Goal: Information Seeking & Learning: Learn about a topic

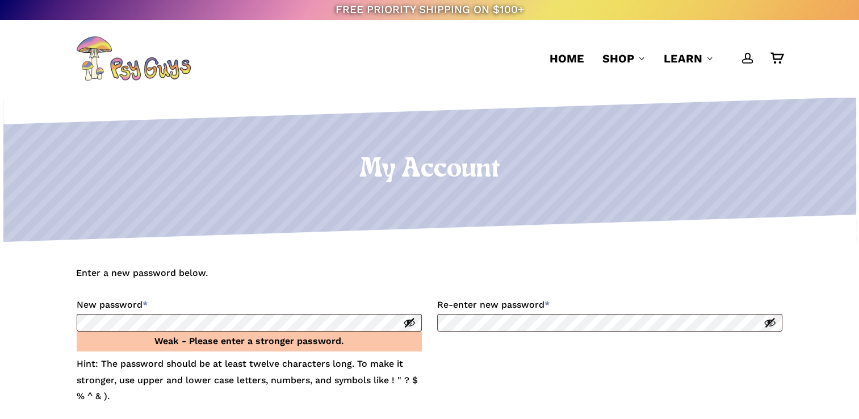
click at [768, 318] on button "Show password" at bounding box center [770, 322] width 12 height 12
click at [407, 324] on button "Show password" at bounding box center [409, 322] width 12 height 12
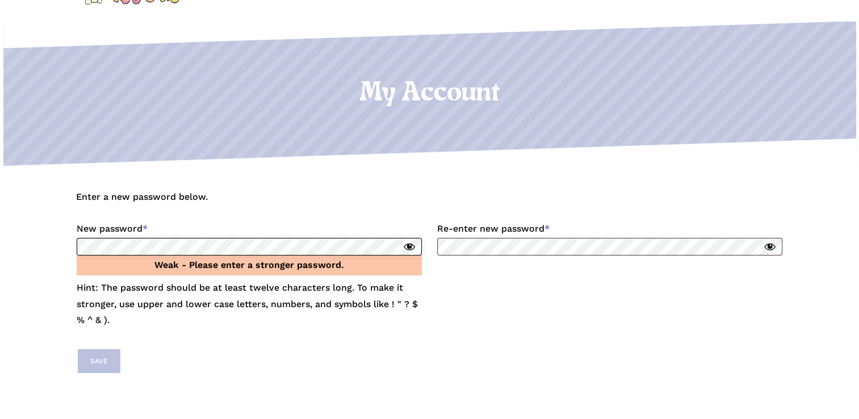
scroll to position [170, 0]
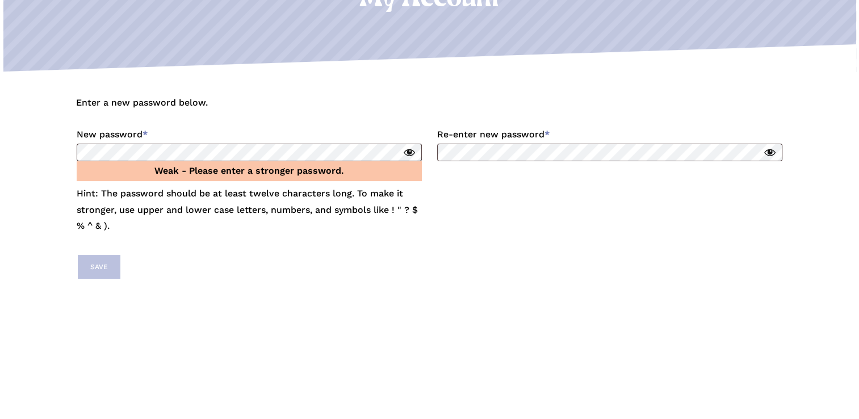
click at [287, 296] on div "Enter a new password below. New password * Required Weak - Please enter a stron…" at bounding box center [429, 243] width 859 height 342
click at [355, 268] on p "Save" at bounding box center [429, 266] width 707 height 27
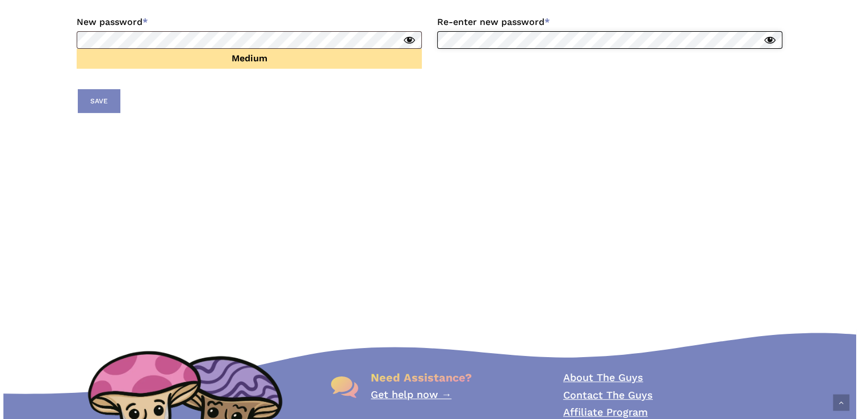
scroll to position [284, 0]
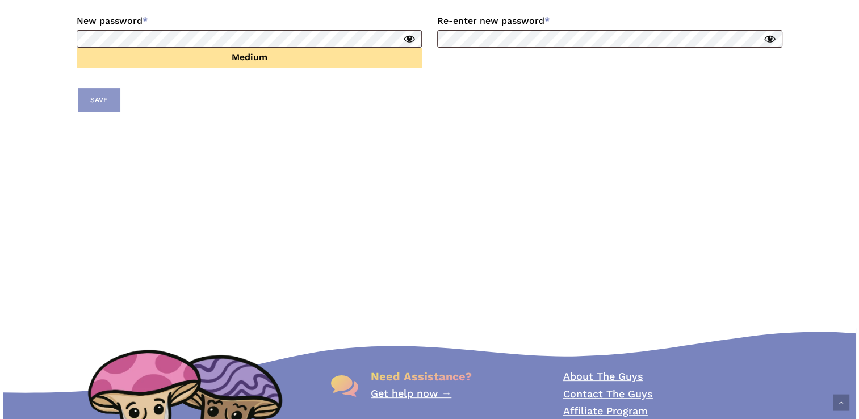
click at [106, 101] on button "Save" at bounding box center [99, 100] width 43 height 24
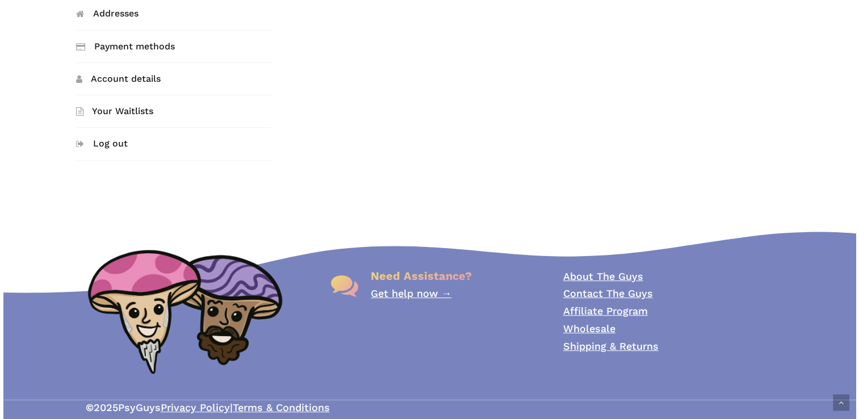
scroll to position [450, 0]
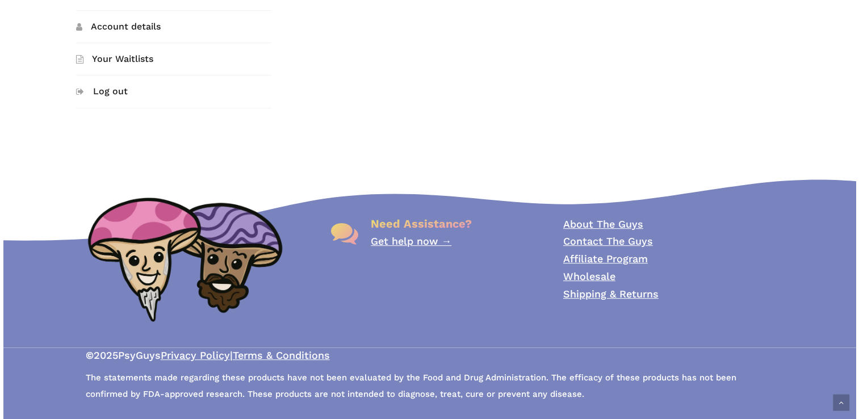
click at [617, 223] on link "About The Guys" at bounding box center [603, 224] width 80 height 12
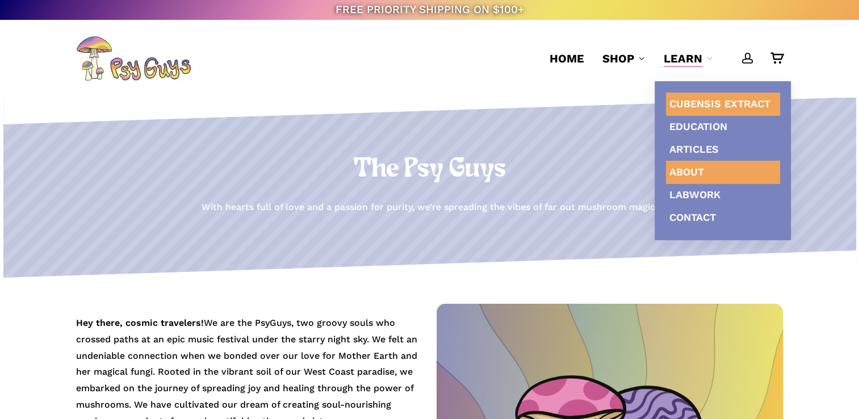
click at [712, 101] on span "Cubensis Extract" at bounding box center [720, 104] width 101 height 12
click at [720, 104] on span "Cubensis Extract" at bounding box center [720, 104] width 101 height 12
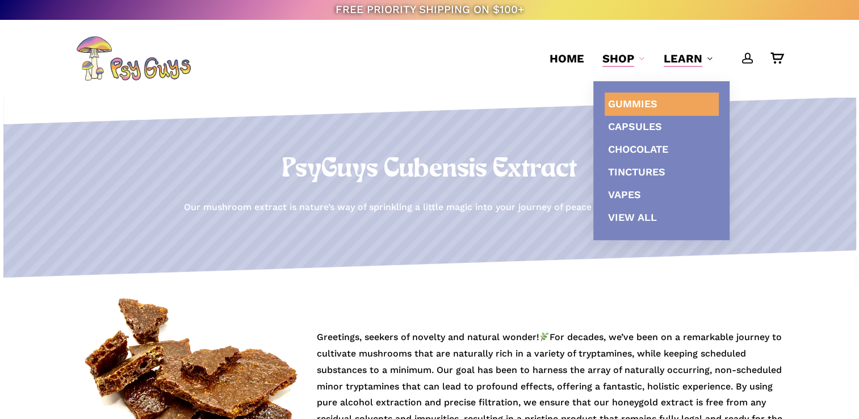
click at [636, 104] on span "Gummies" at bounding box center [632, 104] width 49 height 12
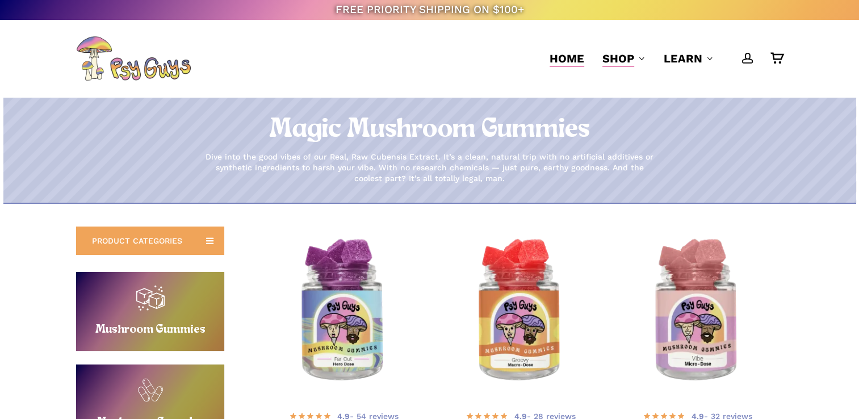
click at [574, 55] on span "Home" at bounding box center [567, 59] width 35 height 14
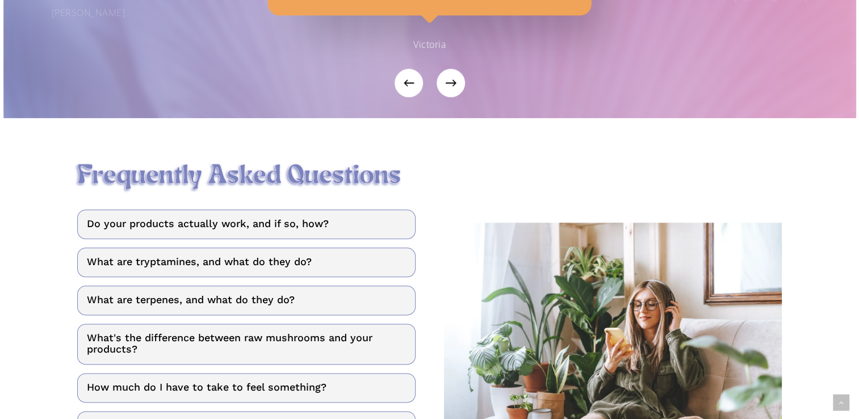
scroll to position [1363, 0]
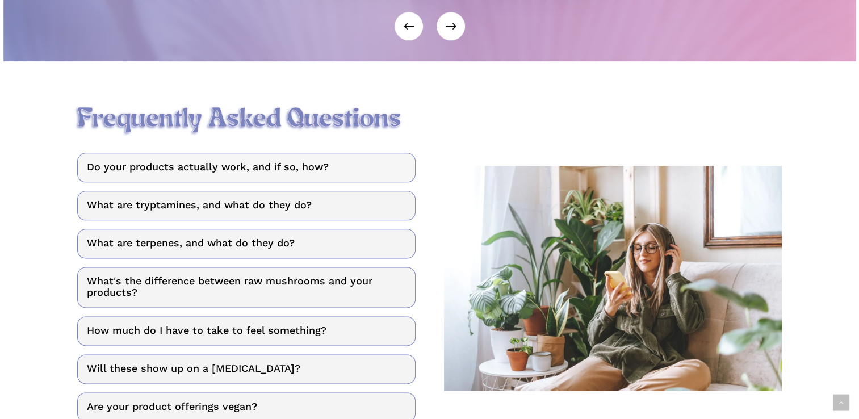
click at [335, 167] on link "Do your products actually work, and if so, how?" at bounding box center [246, 168] width 338 height 30
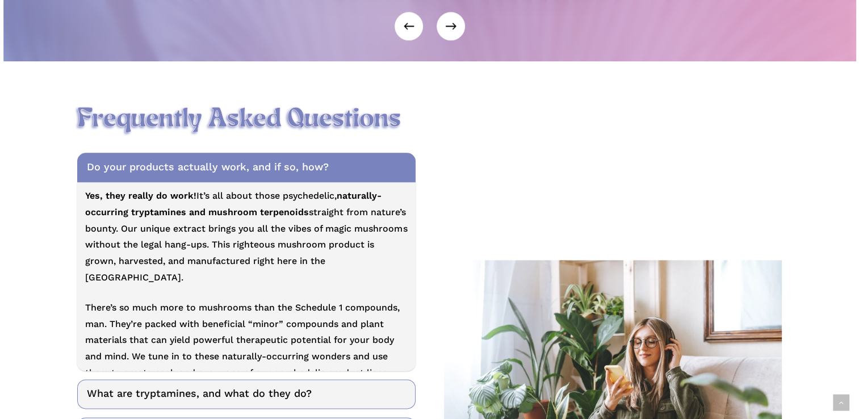
scroll to position [1590, 0]
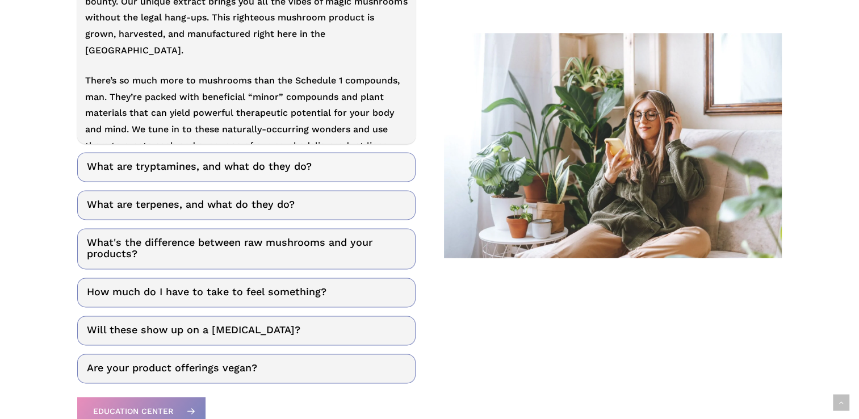
click at [341, 171] on link "What are tryptamines, and what do they do?" at bounding box center [246, 167] width 338 height 30
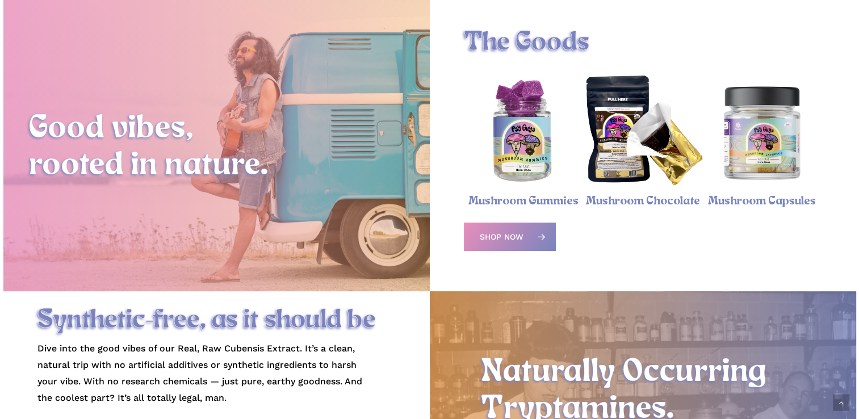
scroll to position [0, 0]
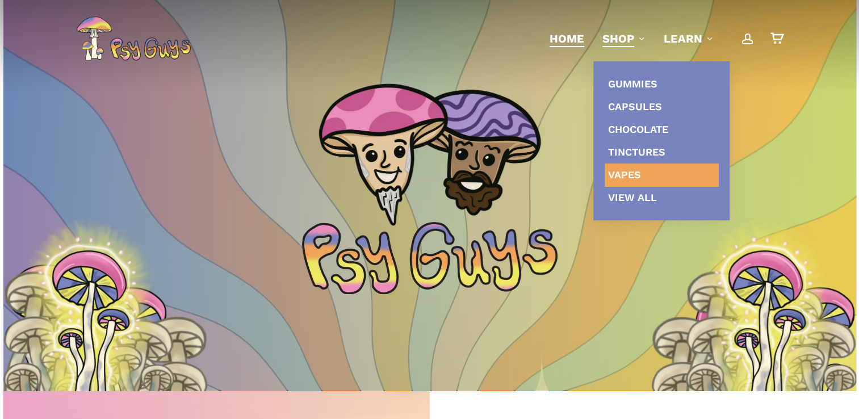
click at [624, 177] on span "Vapes" at bounding box center [624, 175] width 33 height 12
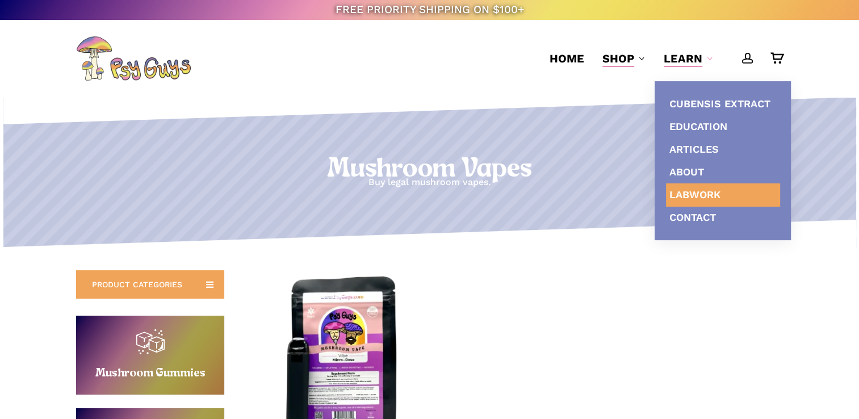
click at [688, 193] on span "Labwork" at bounding box center [695, 195] width 51 height 12
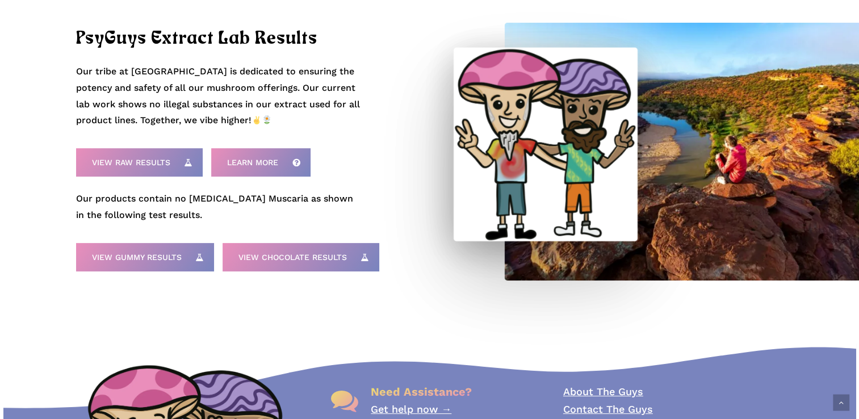
scroll to position [284, 0]
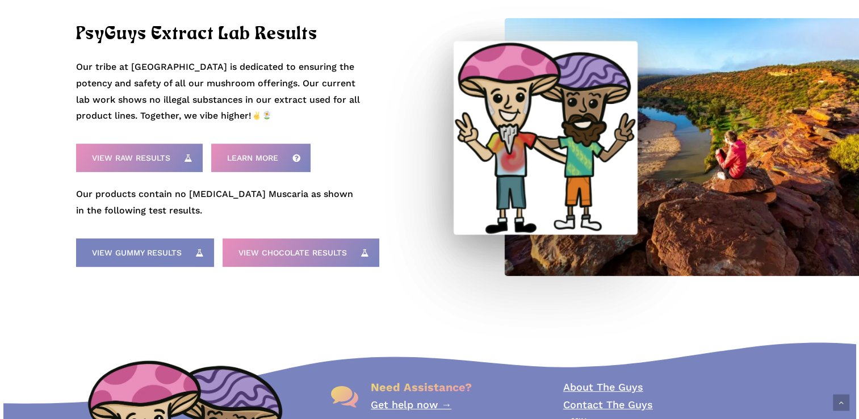
click at [149, 258] on span "View Gummy Results" at bounding box center [137, 252] width 90 height 11
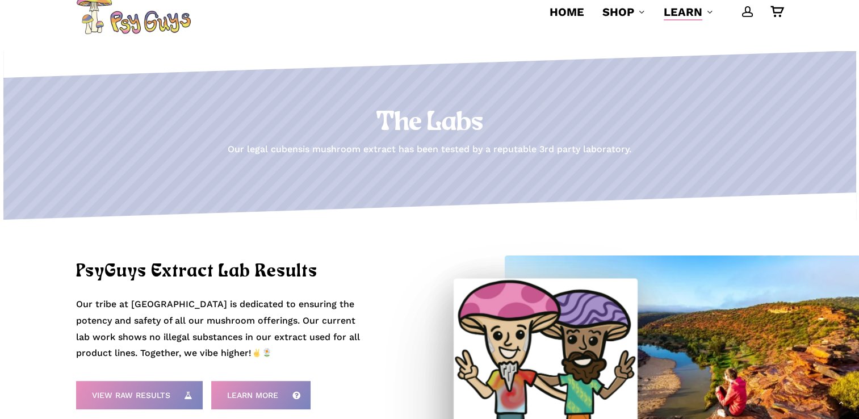
scroll to position [0, 0]
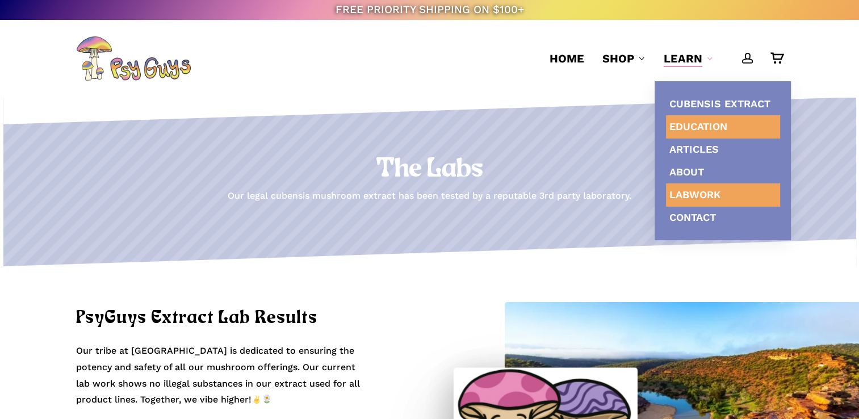
click at [690, 133] on link "Education" at bounding box center [723, 126] width 114 height 23
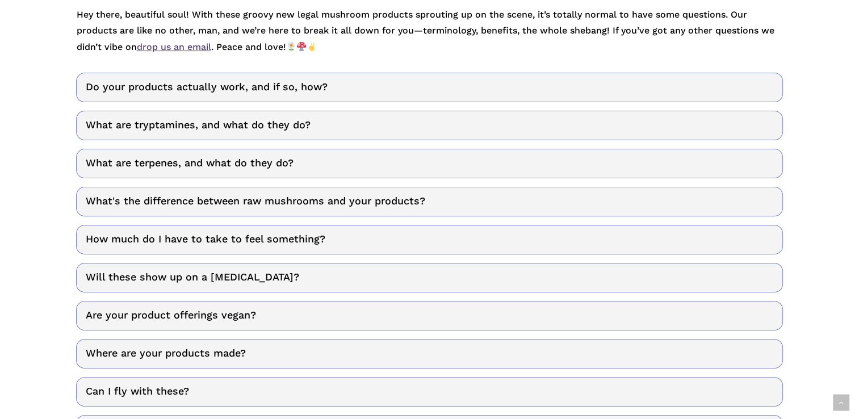
scroll to position [341, 0]
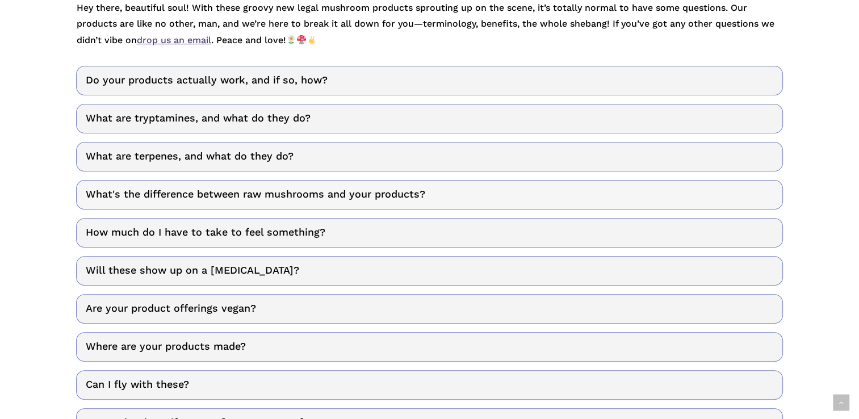
click at [183, 200] on link "What's the difference between raw mushrooms and your products?" at bounding box center [429, 195] width 707 height 30
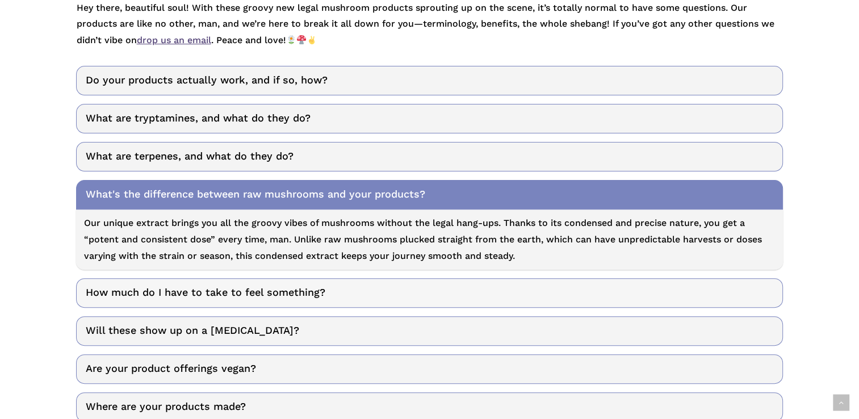
click at [205, 298] on link "How much do I have to take to feel something?" at bounding box center [429, 293] width 707 height 30
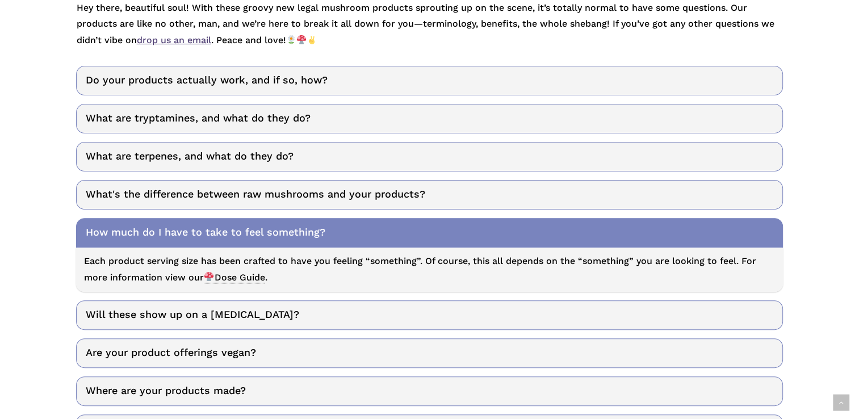
click at [254, 277] on span "Dose Guide" at bounding box center [234, 277] width 61 height 11
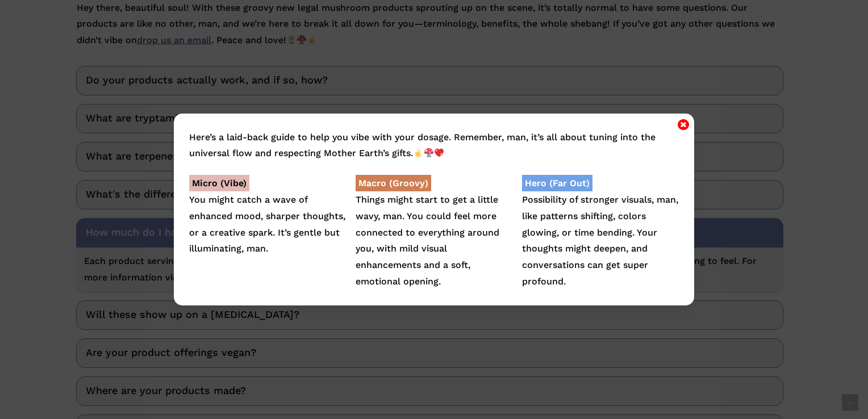
click at [680, 124] on icon "Close" at bounding box center [683, 125] width 11 height 14
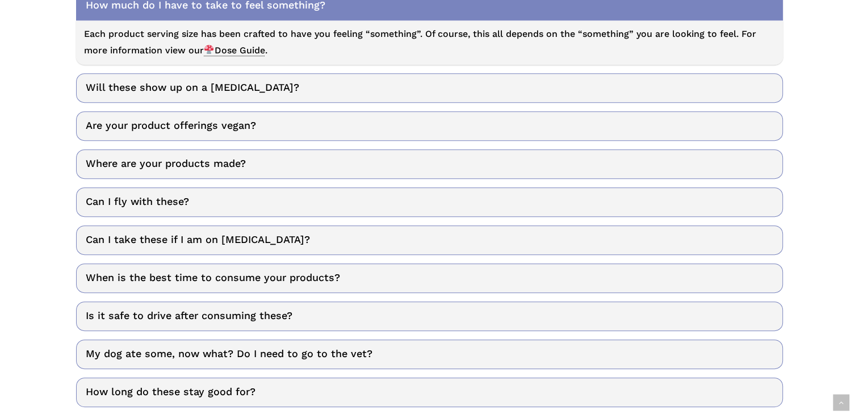
scroll to position [511, 0]
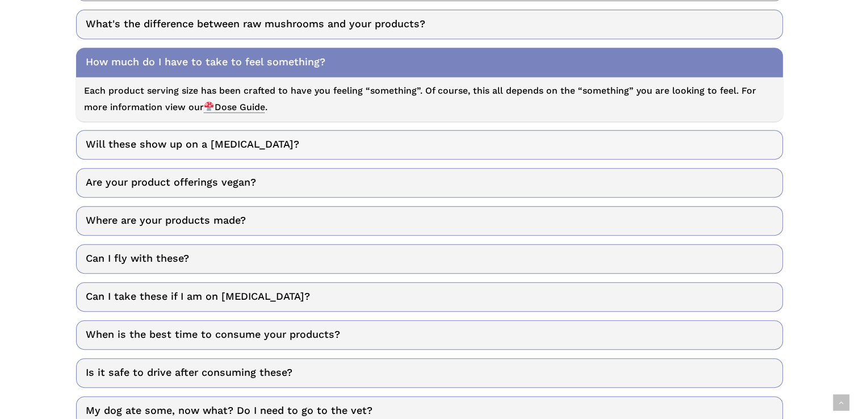
click at [450, 138] on link "Will these show up on a [MEDICAL_DATA]?" at bounding box center [429, 145] width 707 height 30
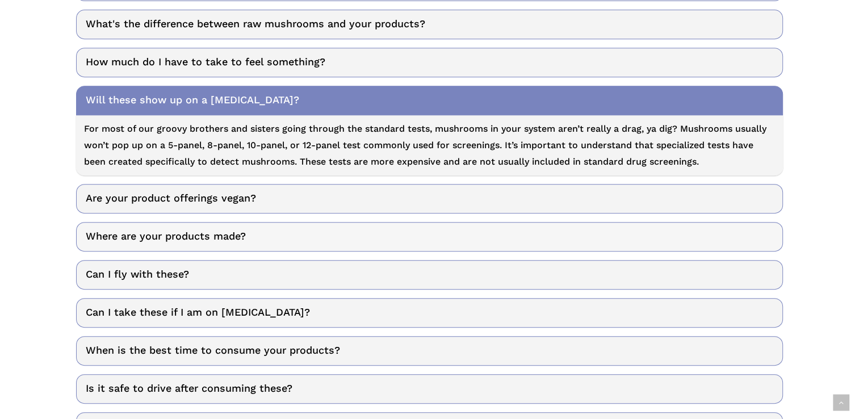
click at [440, 231] on link "Where are your products made?" at bounding box center [429, 237] width 707 height 30
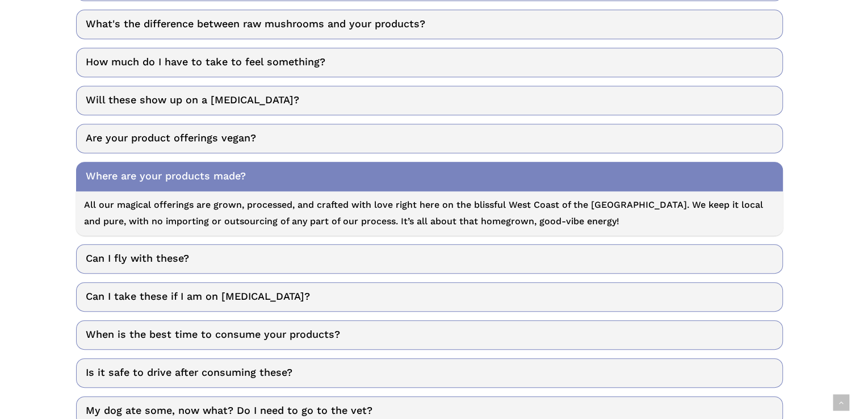
scroll to position [568, 0]
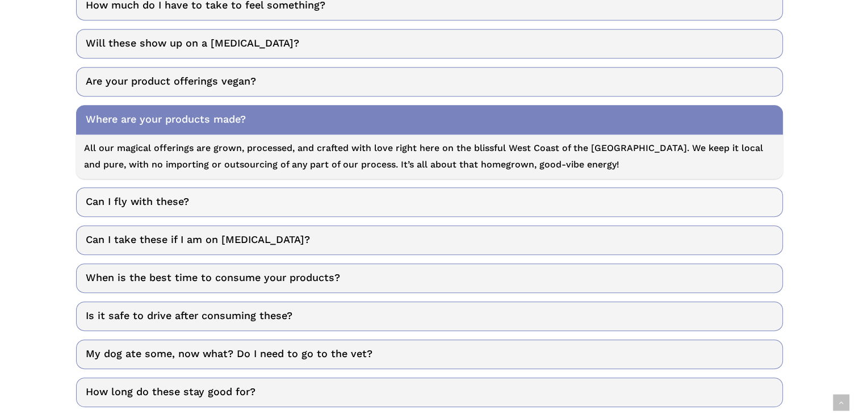
click at [477, 197] on link "Can I fly with these?" at bounding box center [429, 202] width 707 height 30
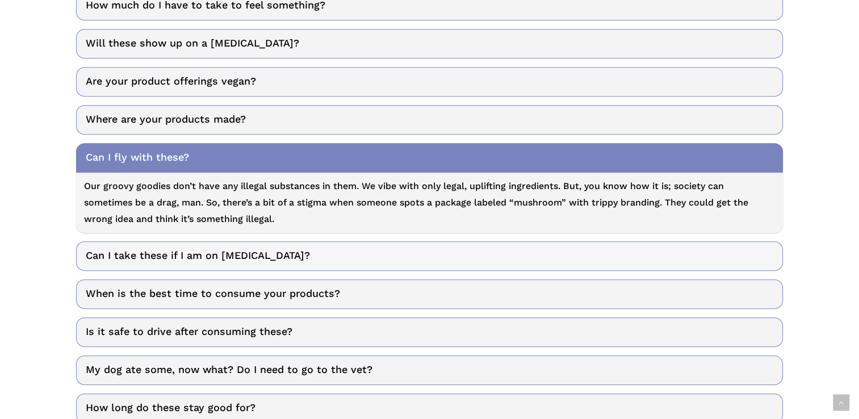
click at [387, 254] on link "Can I take these if I am on [MEDICAL_DATA]?" at bounding box center [429, 256] width 707 height 30
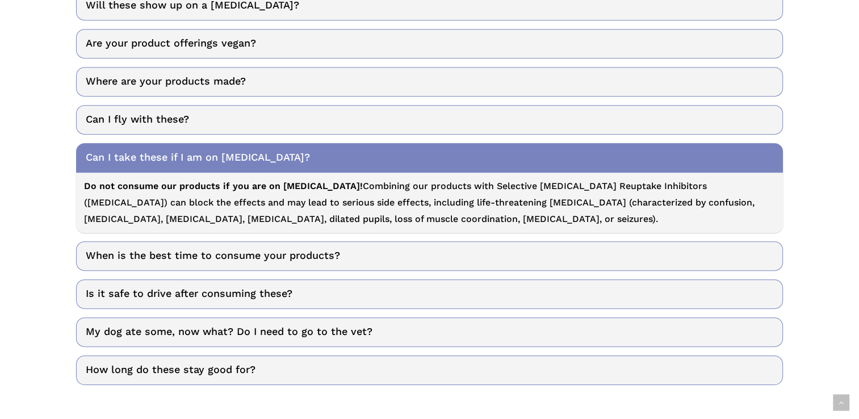
scroll to position [625, 0]
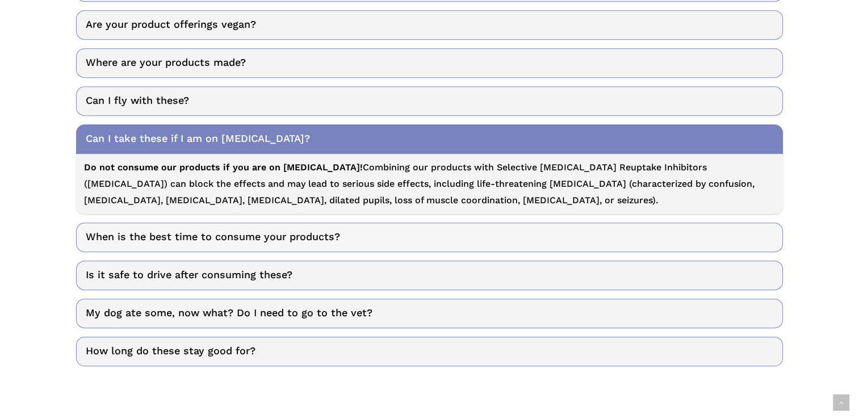
click at [495, 237] on link "When is the best time to consume your products?" at bounding box center [429, 238] width 707 height 30
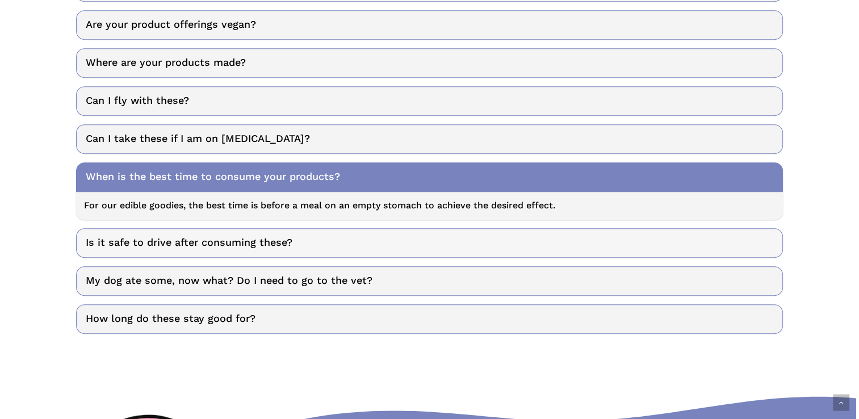
click at [427, 246] on link "Is it safe to drive after consuming these?" at bounding box center [429, 243] width 707 height 30
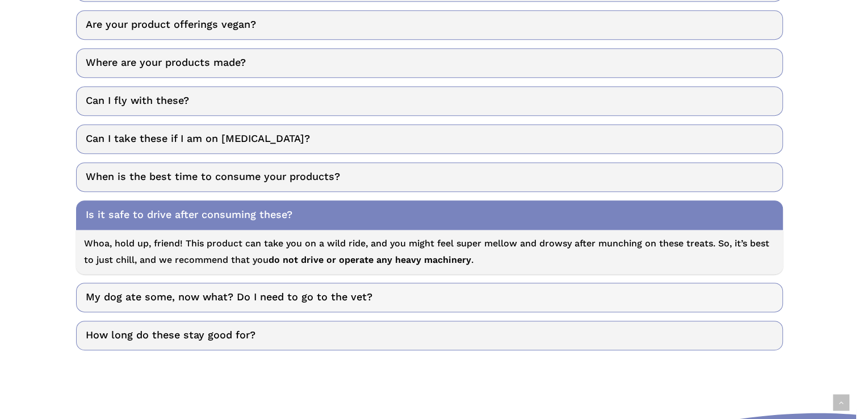
click at [461, 296] on link "My dog ate some, now what? Do I need to go to the vet?" at bounding box center [429, 298] width 707 height 30
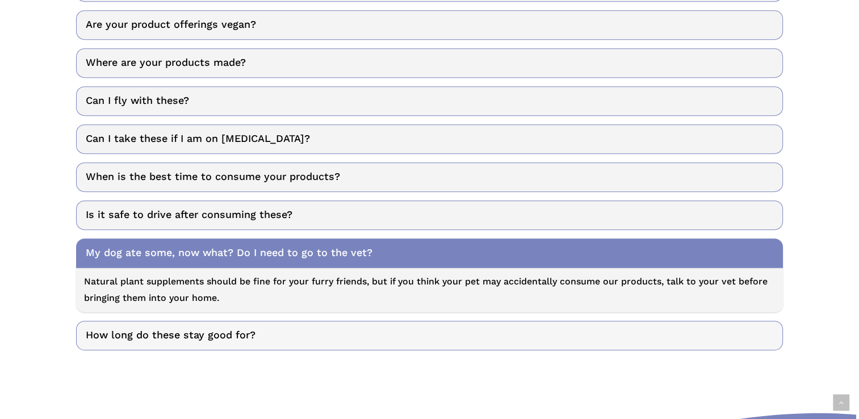
click at [404, 336] on link "How long do these stay good for?" at bounding box center [429, 336] width 707 height 30
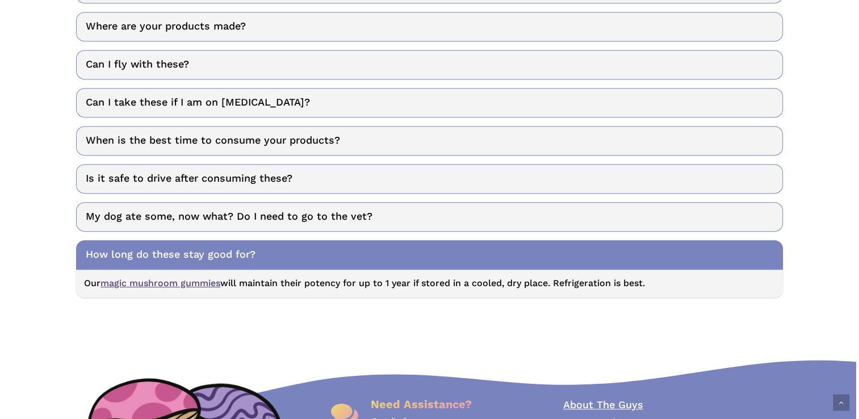
scroll to position [682, 0]
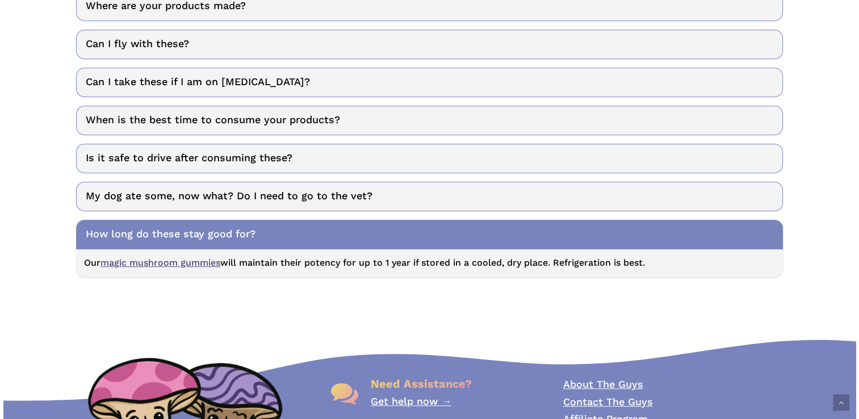
click at [166, 261] on link "magic mushroom gummies" at bounding box center [161, 262] width 120 height 11
click at [166, 258] on link "magic mushroom gummies" at bounding box center [161, 262] width 120 height 11
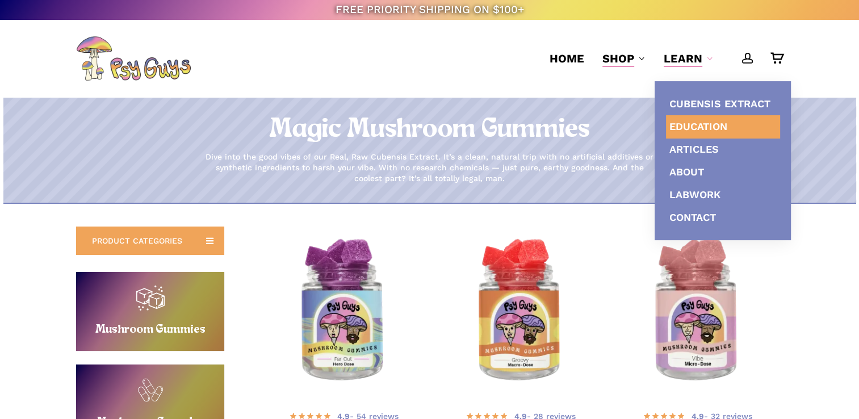
click at [694, 122] on span "Education" at bounding box center [699, 126] width 58 height 12
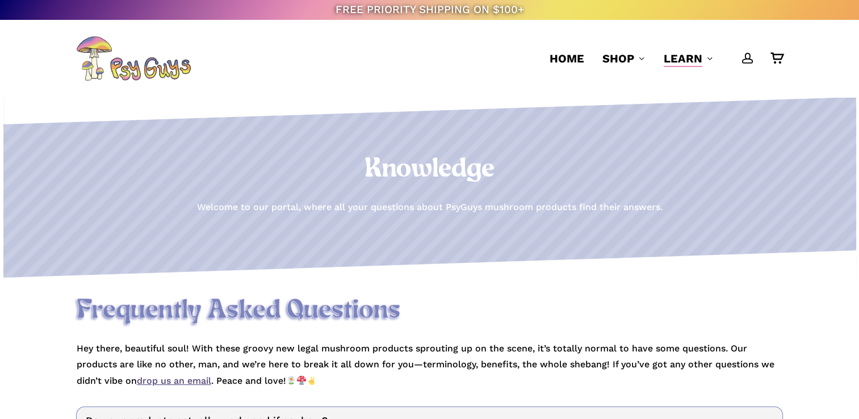
scroll to position [812, 0]
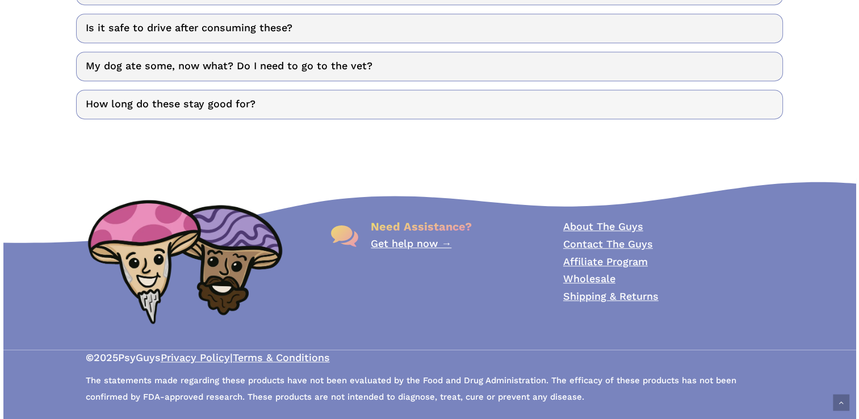
click at [413, 106] on link "How long do these stay good for?" at bounding box center [429, 105] width 707 height 30
